Goal: Find specific page/section: Find specific page/section

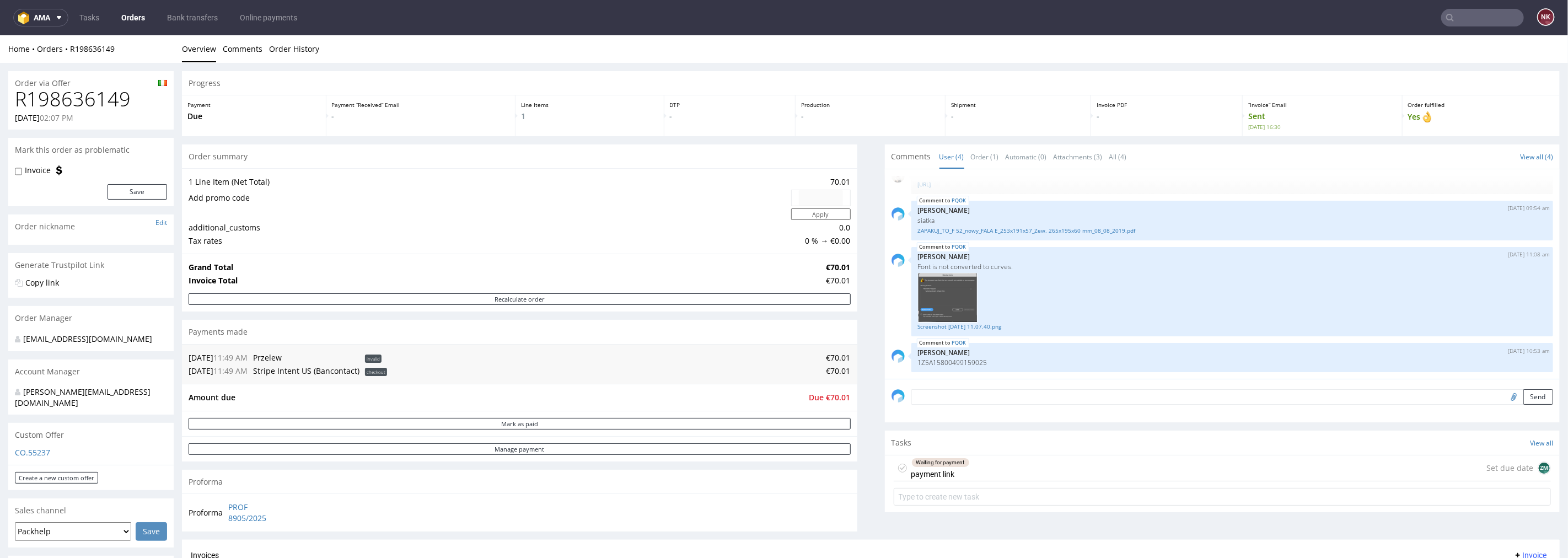
click at [1500, 18] on input "text" at bounding box center [1483, 18] width 83 height 18
paste input "R713293416"
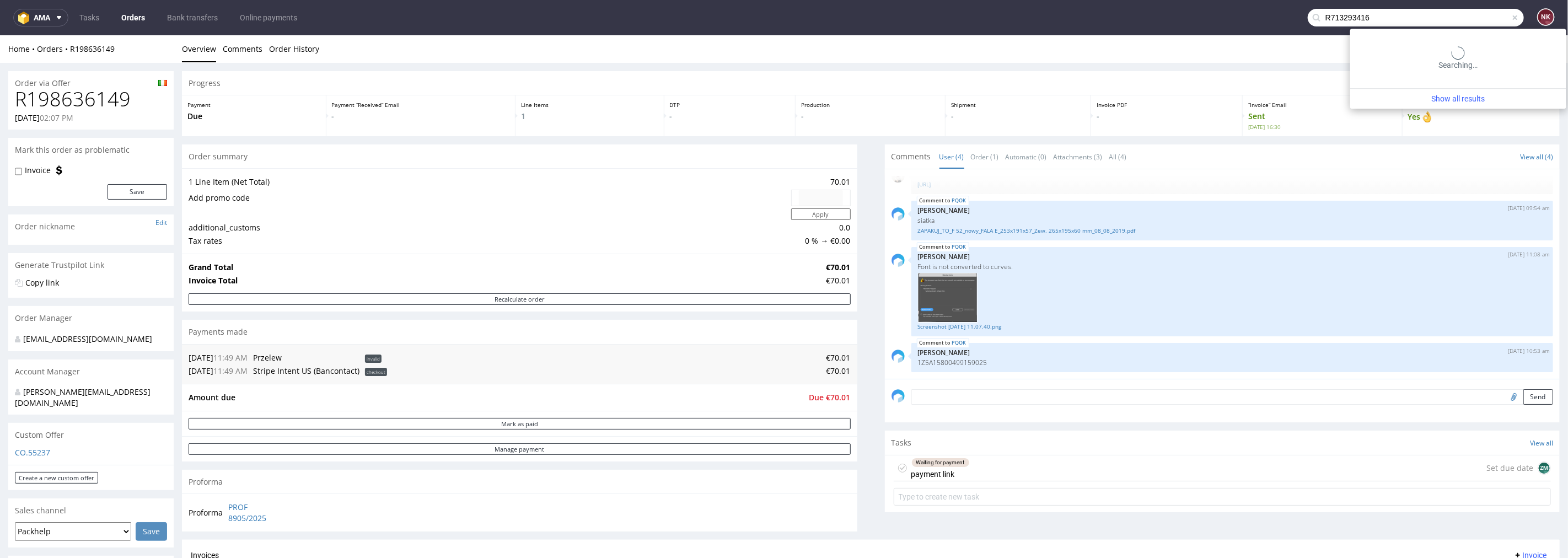
type input "R713293416"
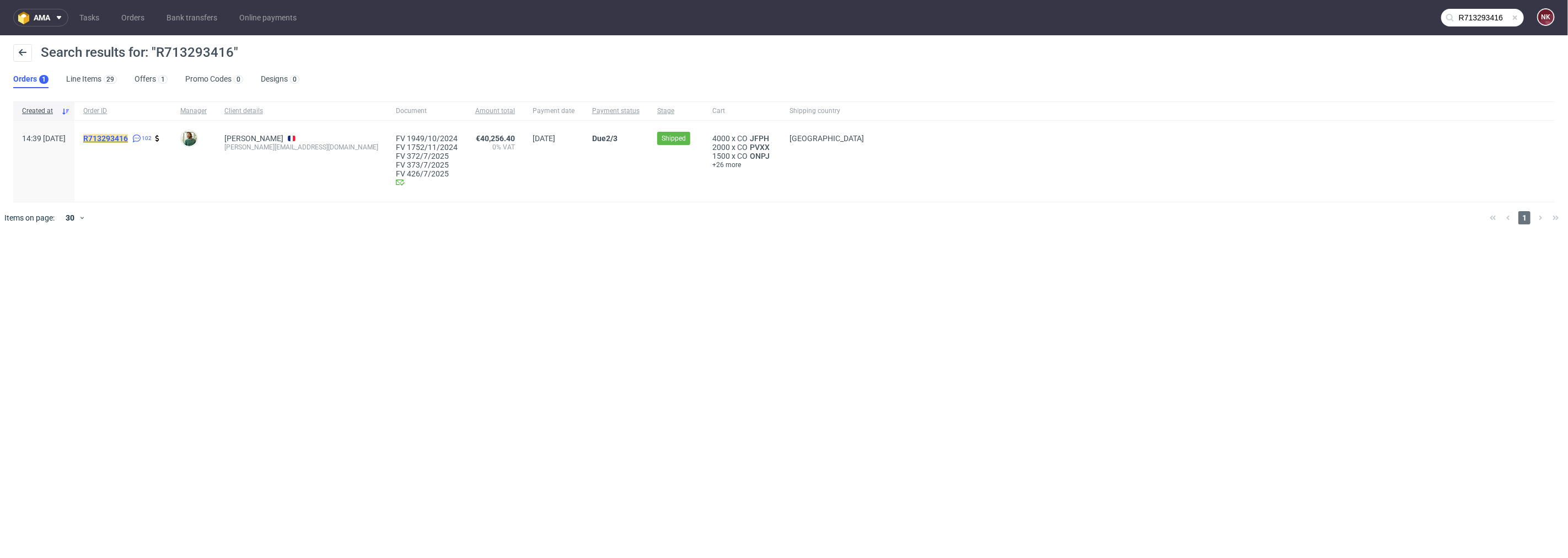
click at [128, 134] on span "R713293416" at bounding box center [106, 138] width 45 height 9
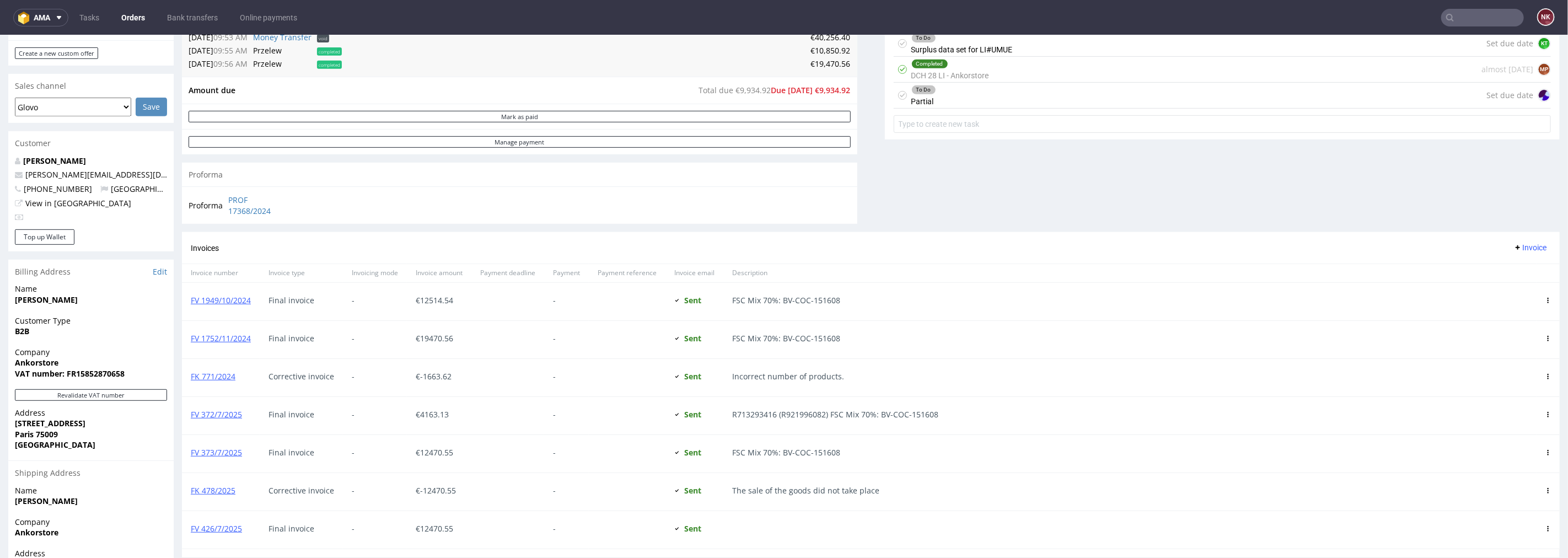
scroll to position [505, 0]
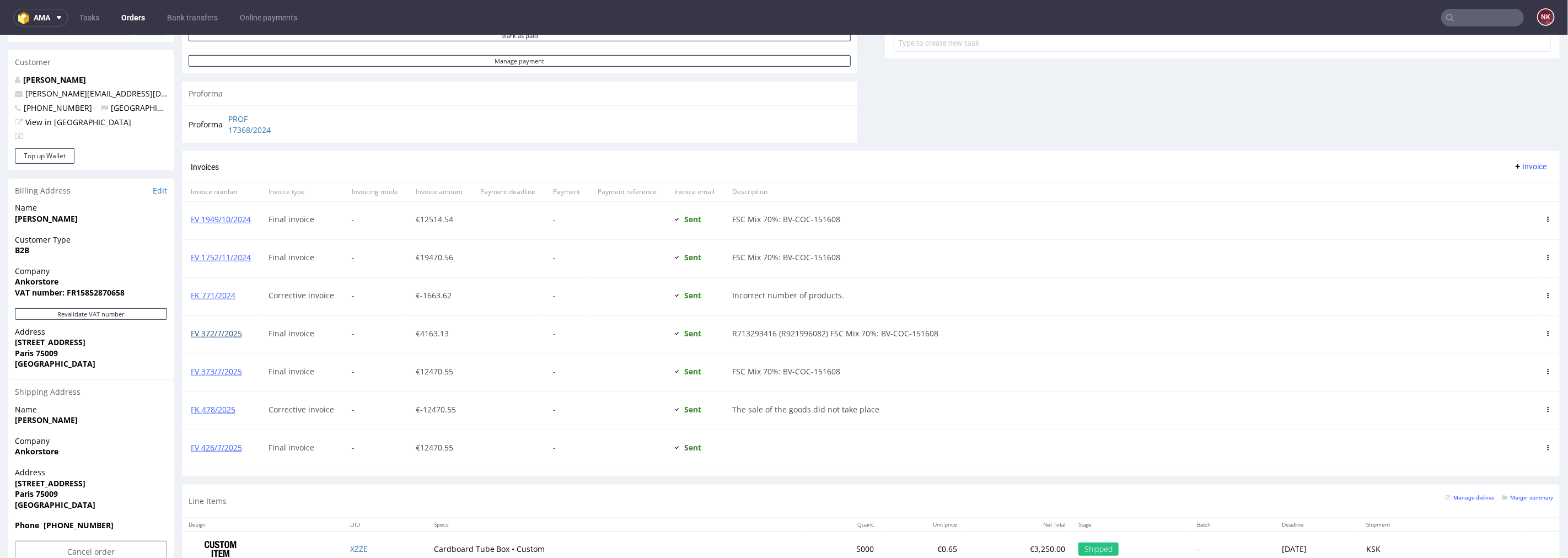
click at [221, 332] on link "FV 372/7/2025" at bounding box center [216, 332] width 52 height 10
click at [1485, 18] on input "text" at bounding box center [1483, 18] width 83 height 18
paste input "R477261948"
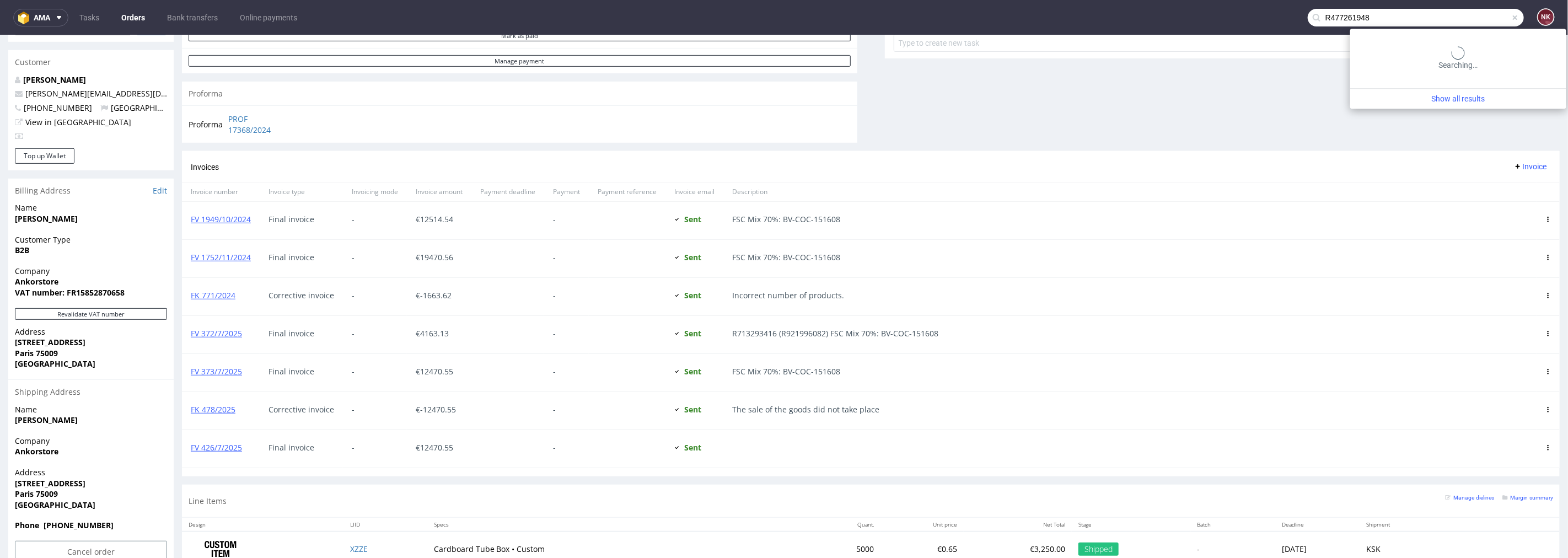
type input "R477261948"
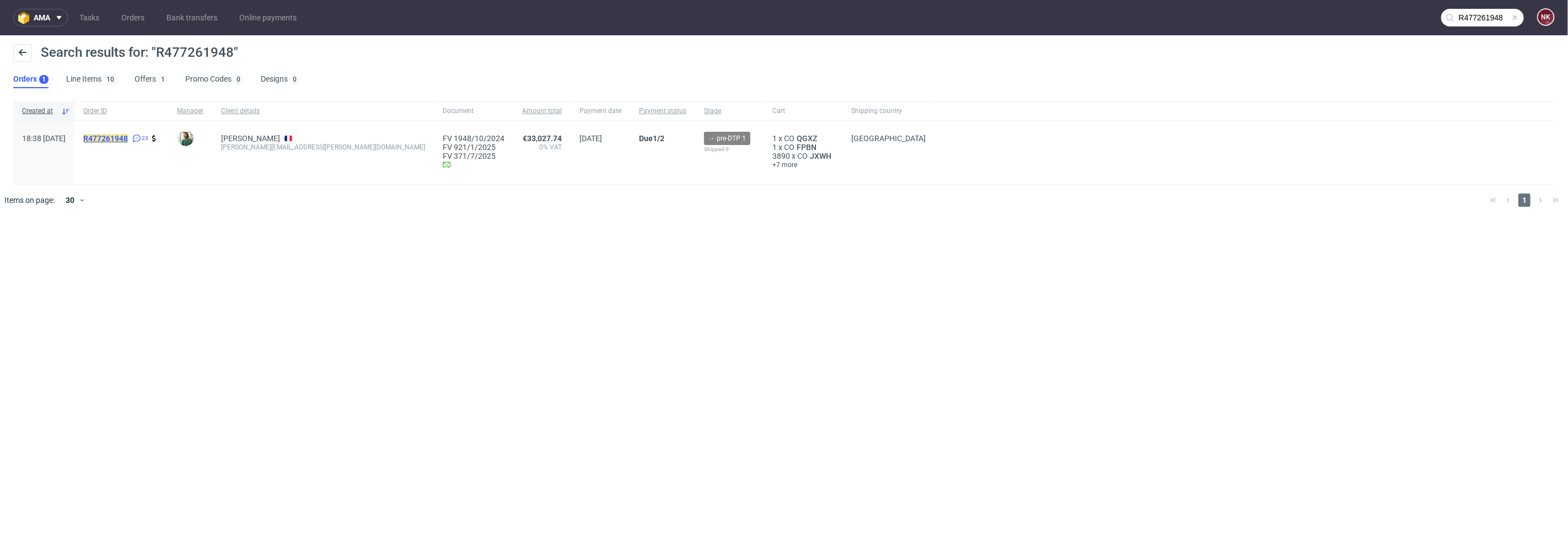
click at [125, 134] on mark "R477261948" at bounding box center [106, 138] width 45 height 9
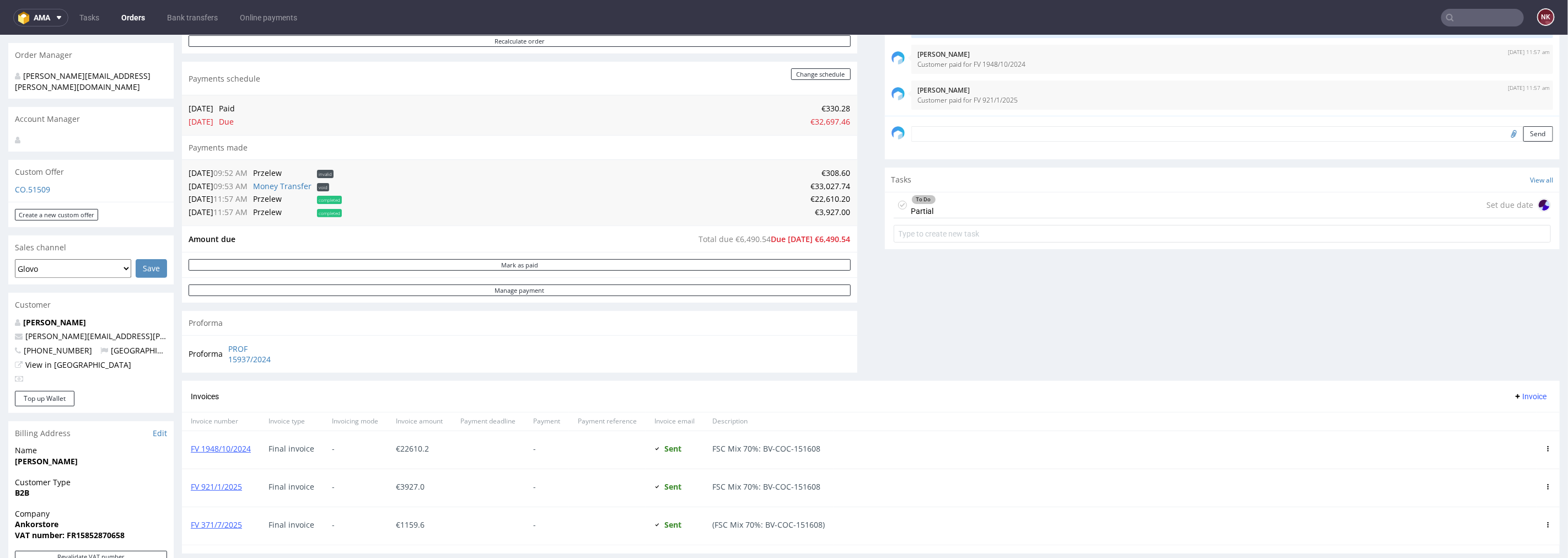
scroll to position [429, 0]
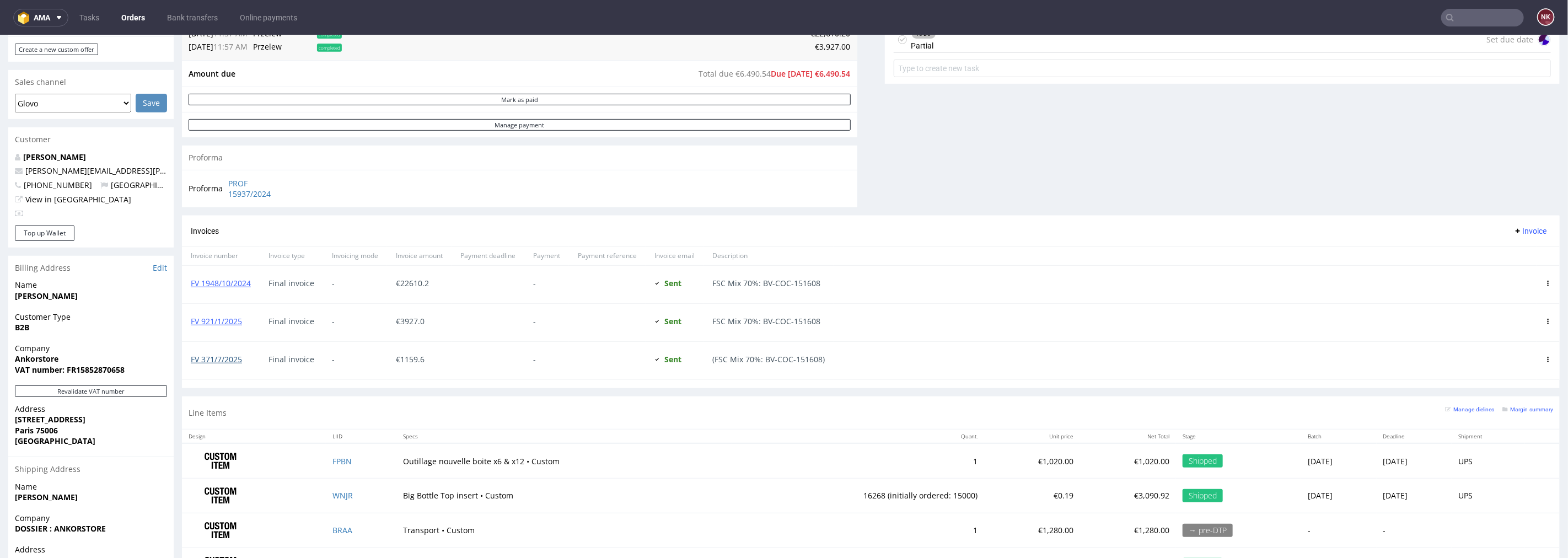
click at [220, 359] on link "FV 371/7/2025" at bounding box center [216, 358] width 52 height 10
click at [1494, 15] on input "text" at bounding box center [1483, 18] width 83 height 18
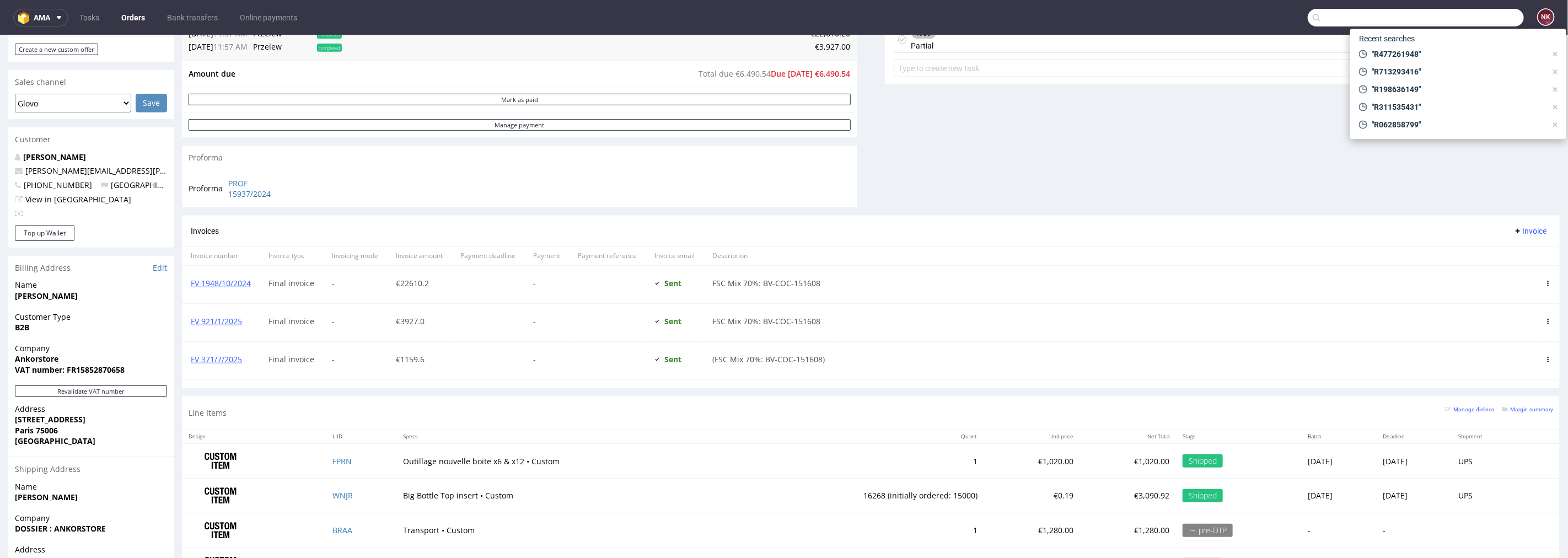
paste input "R713293416"
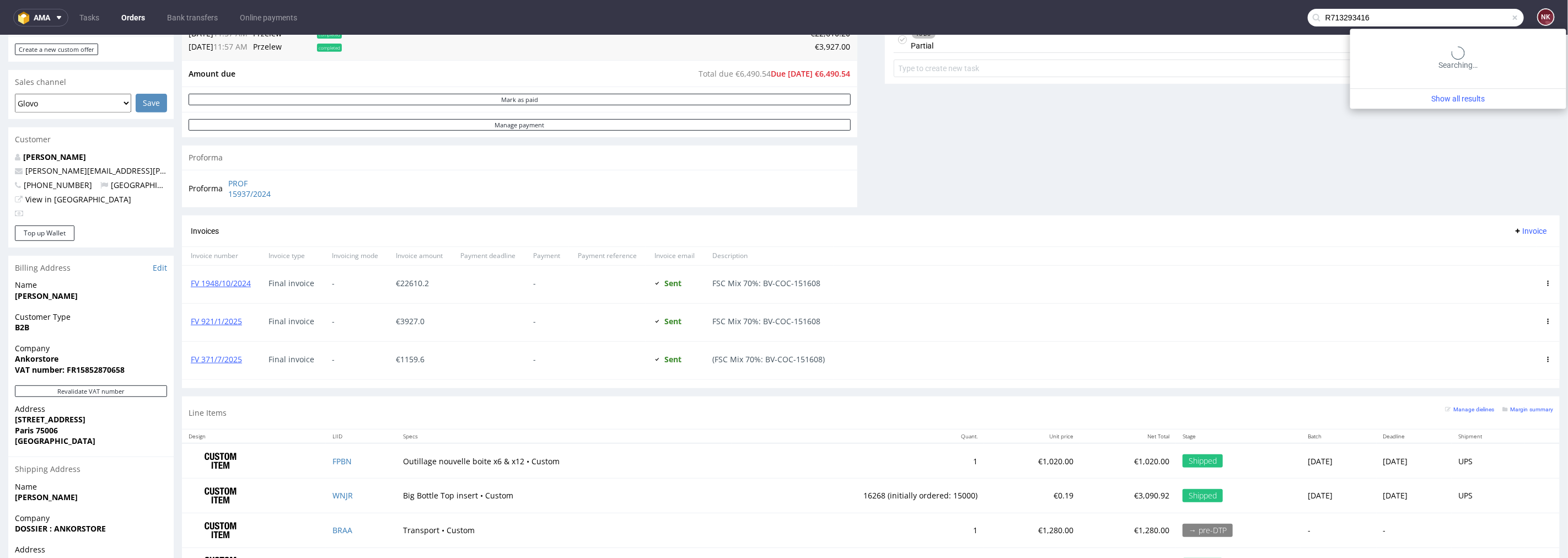
type input "R713293416"
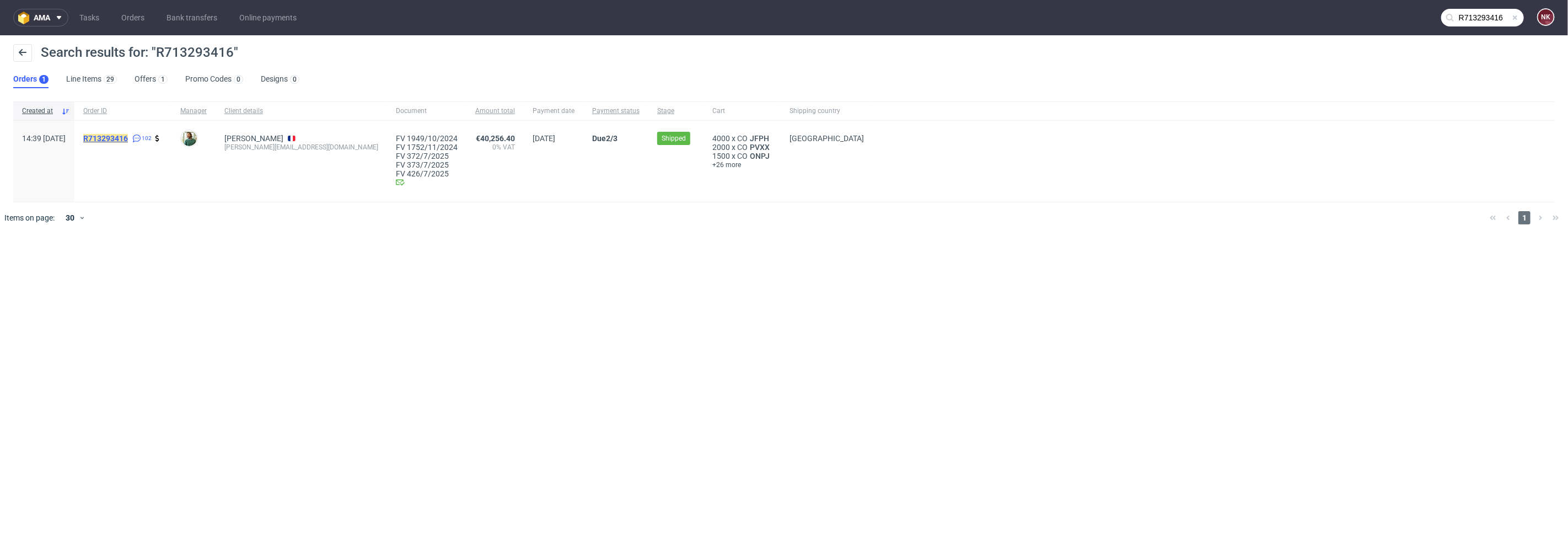
click at [128, 136] on mark "R713293416" at bounding box center [106, 138] width 45 height 9
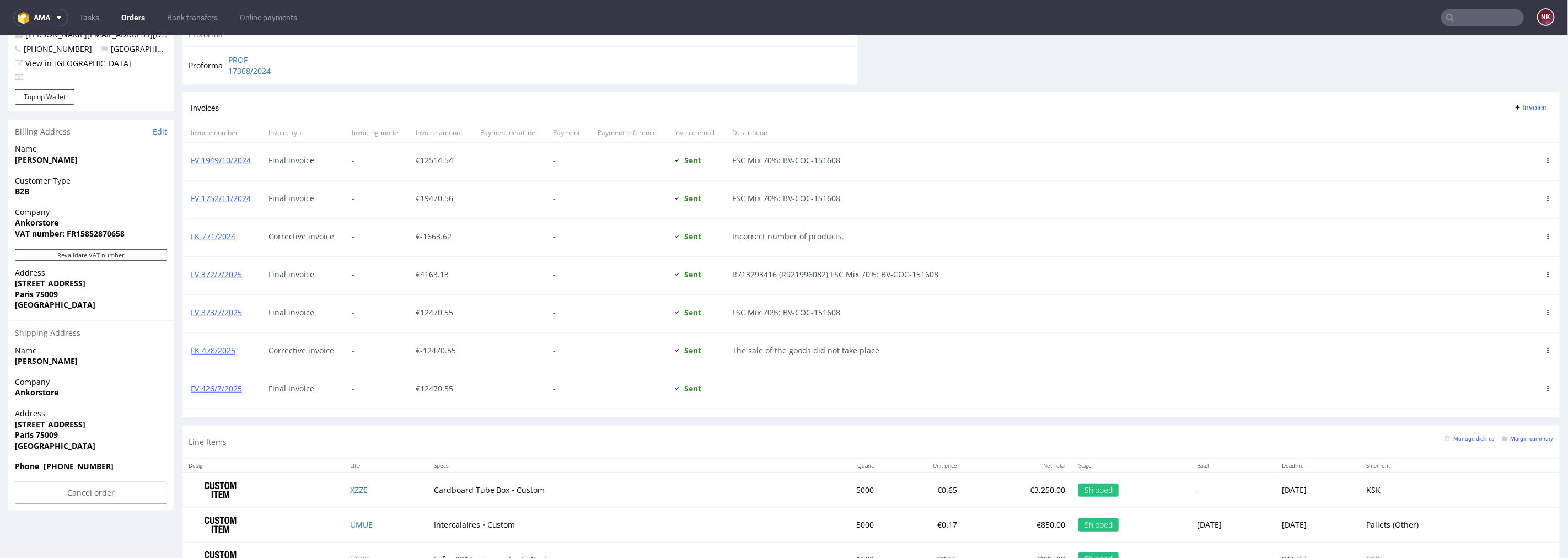
scroll to position [612, 0]
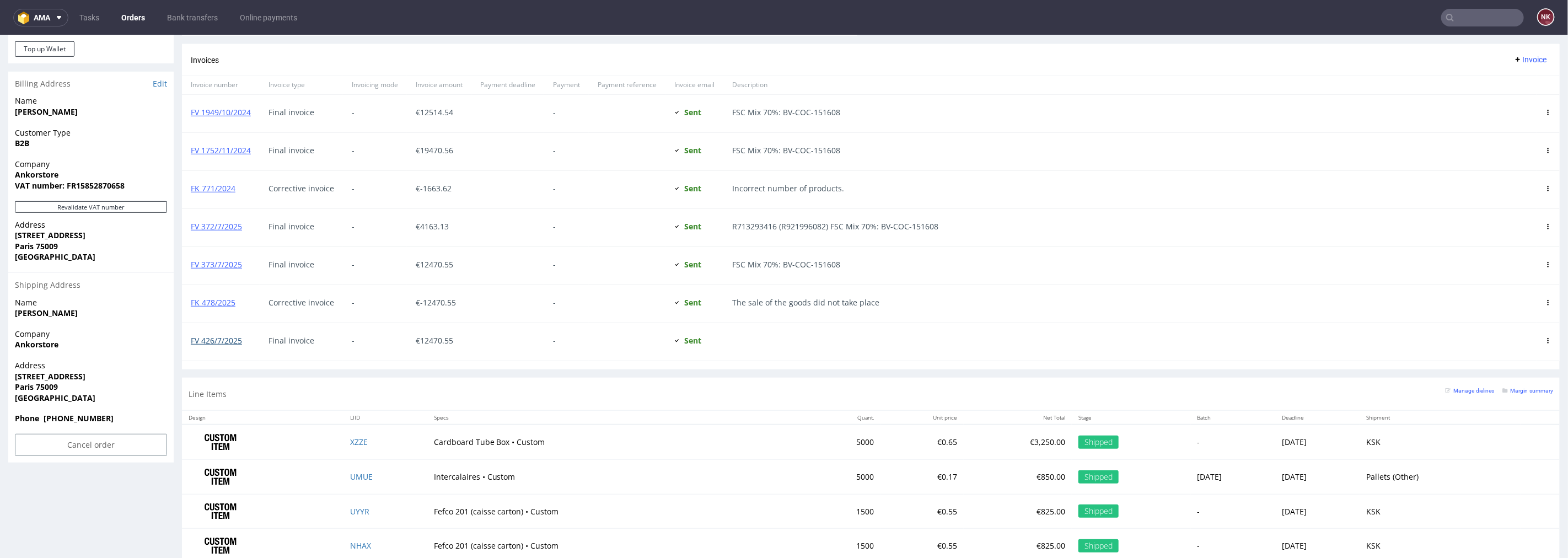
click at [224, 344] on link "FV 426/7/2025" at bounding box center [216, 339] width 52 height 10
click at [1458, 16] on input "text" at bounding box center [1483, 18] width 83 height 18
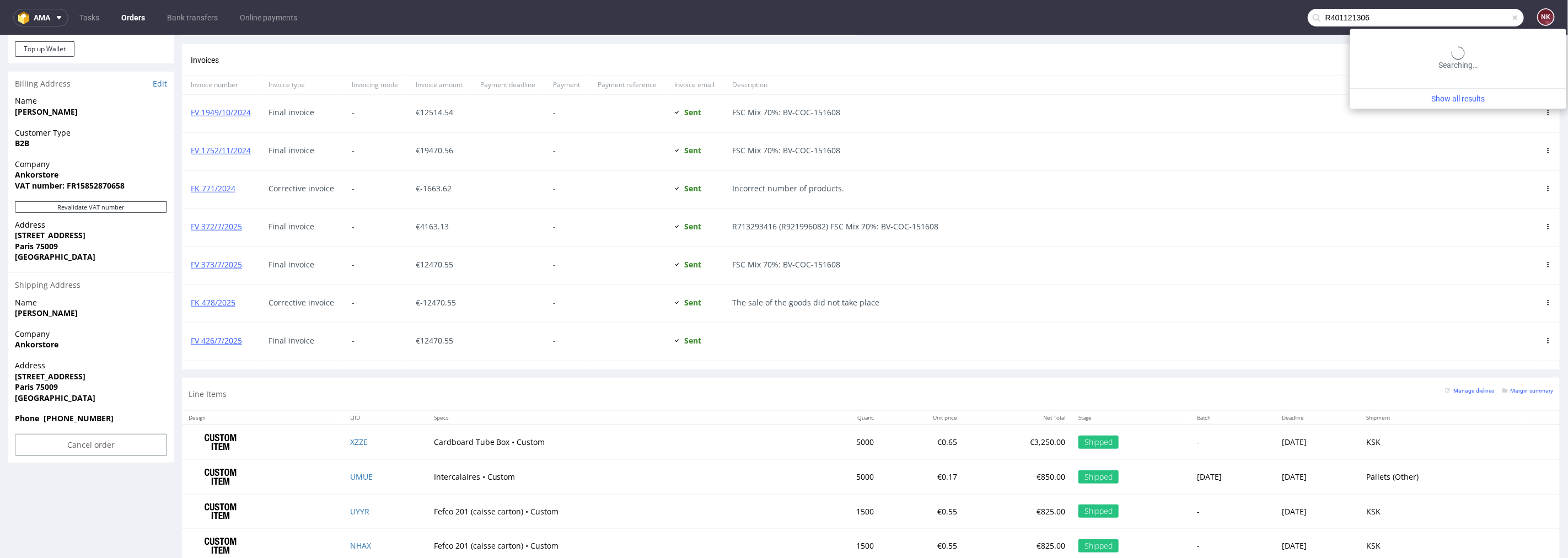
type input "R401121306"
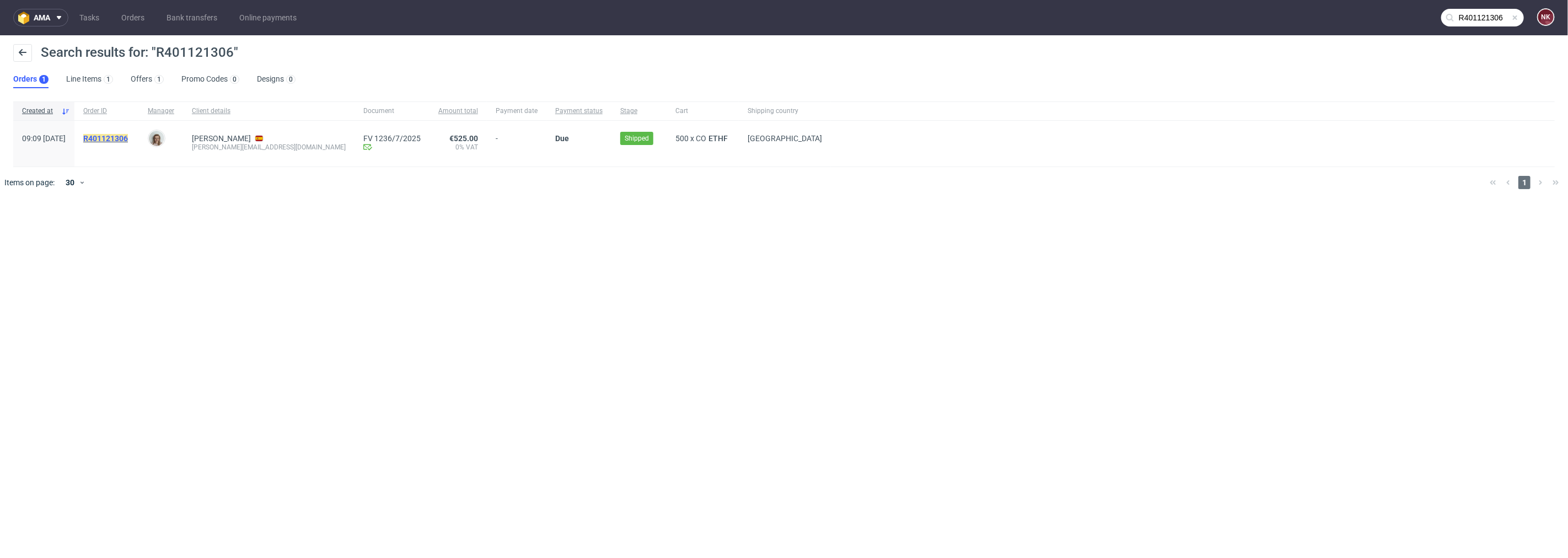
click at [128, 140] on mark "R401121306" at bounding box center [106, 138] width 45 height 9
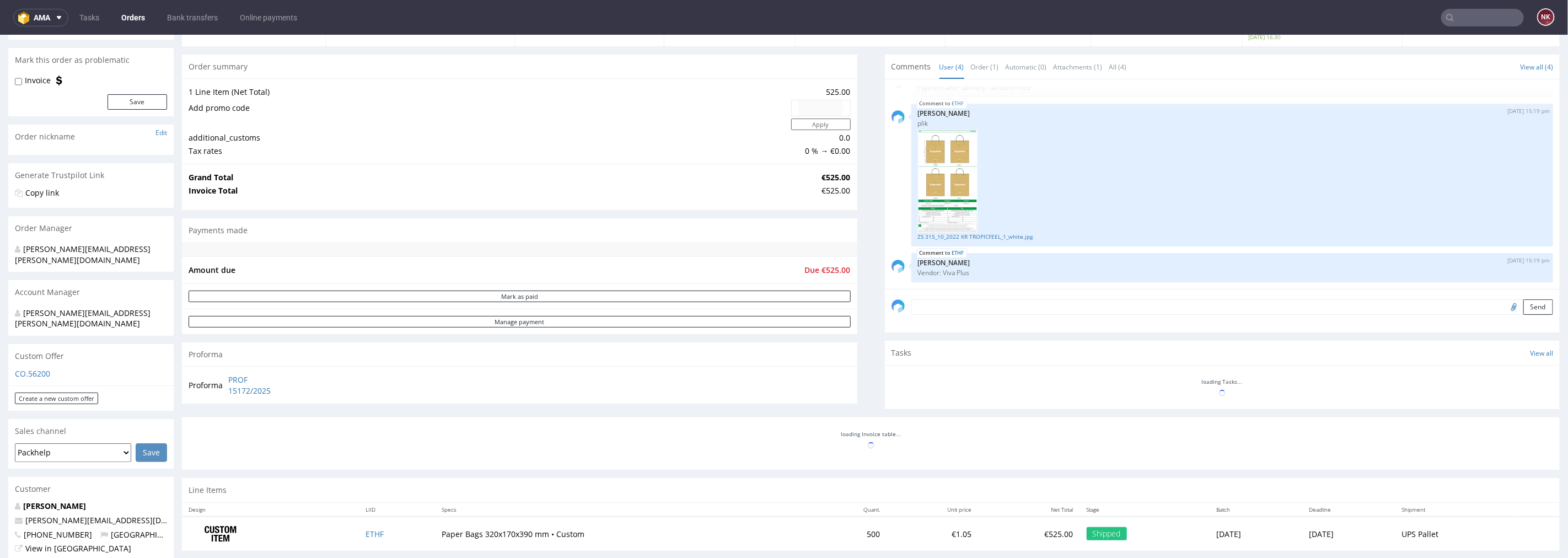
scroll to position [245, 0]
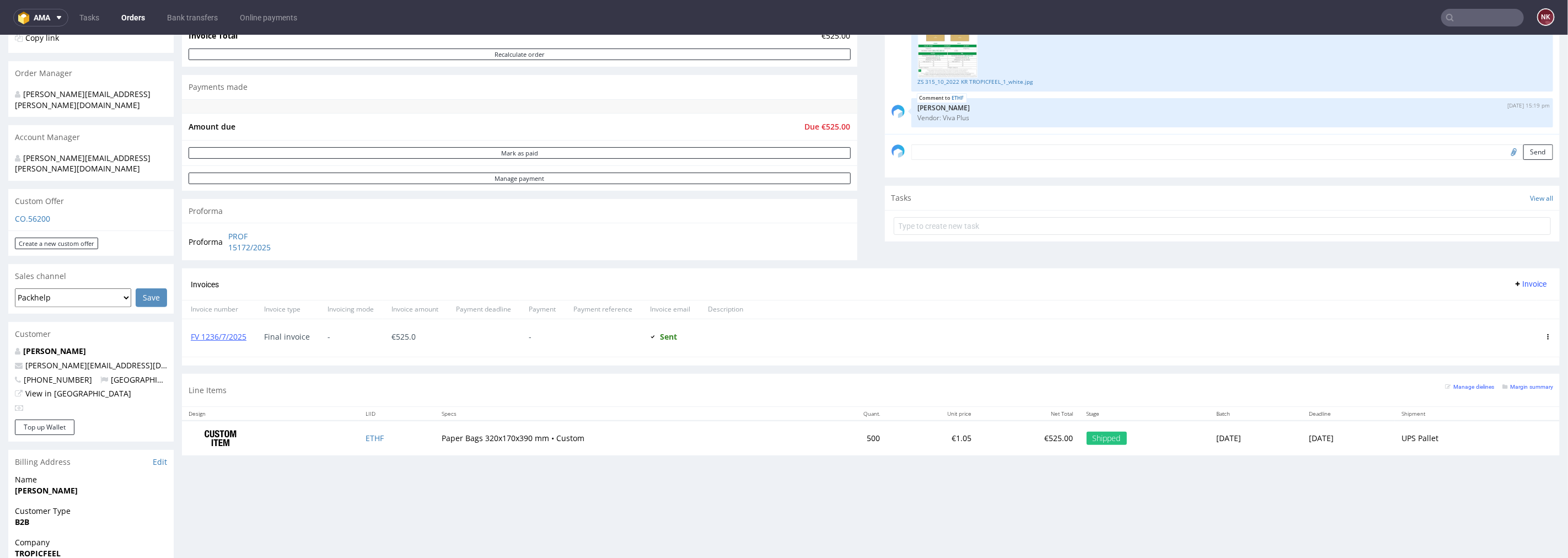
click at [237, 328] on div "FV 1236/7/2025" at bounding box center [218, 337] width 73 height 37
click at [235, 332] on link "FV 1236/7/2025" at bounding box center [218, 336] width 56 height 10
